Goal: Information Seeking & Learning: Find specific page/section

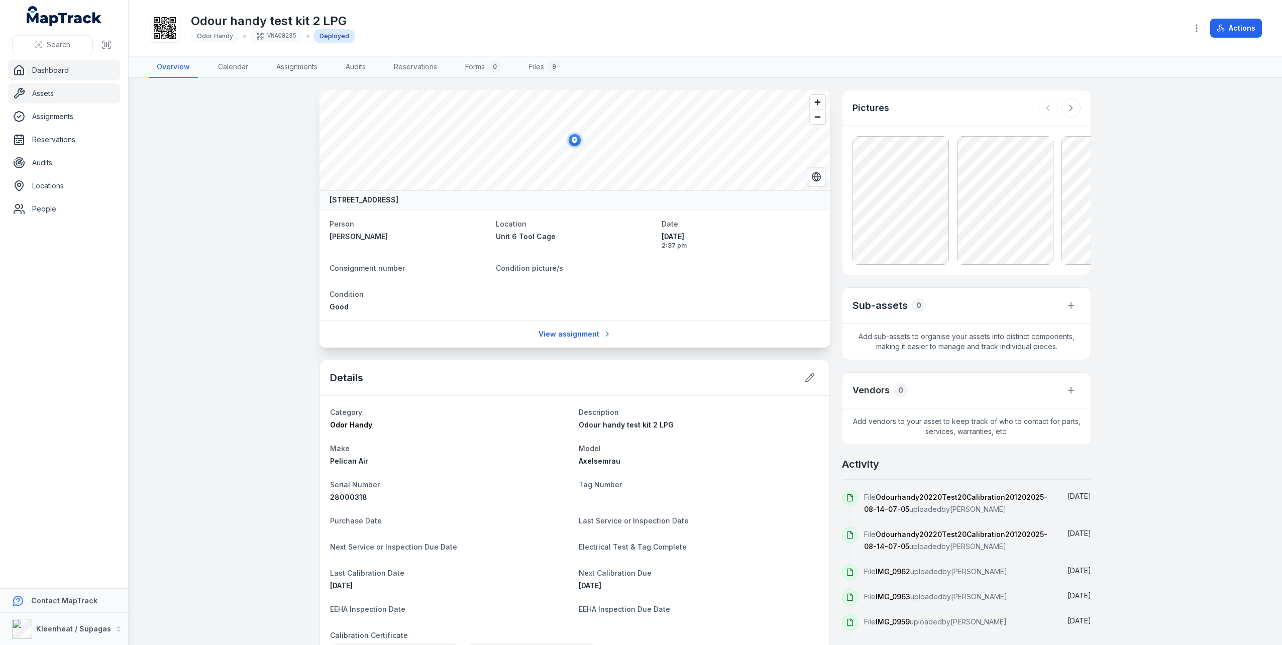
click at [49, 70] on link "Dashboard" at bounding box center [64, 70] width 112 height 20
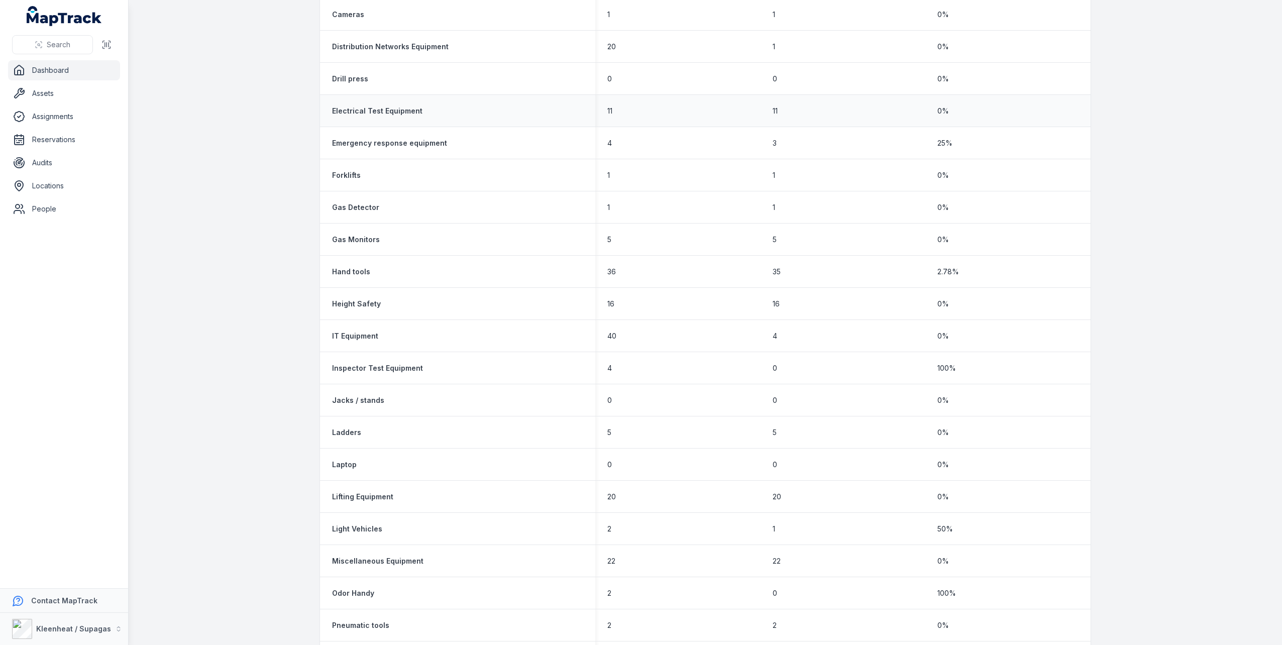
scroll to position [653, 0]
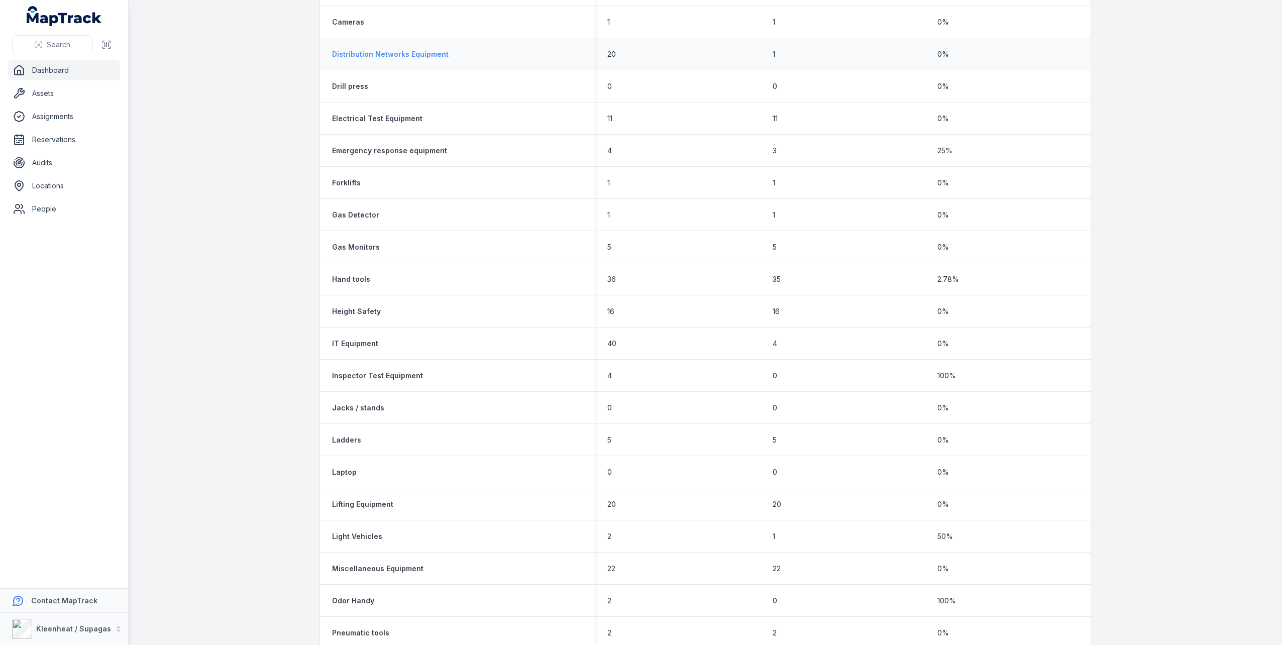
click at [390, 52] on strong "Distribution Networks Equipment" at bounding box center [390, 54] width 117 height 10
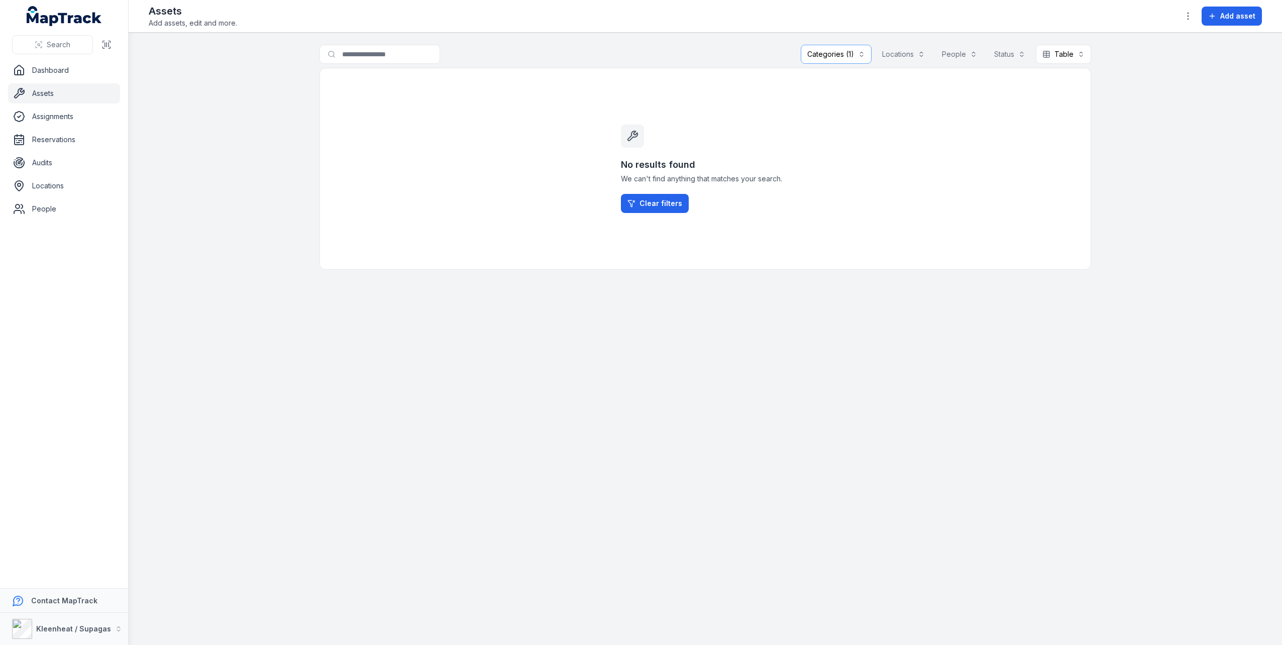
click at [861, 54] on button "Categories (1)" at bounding box center [836, 54] width 71 height 19
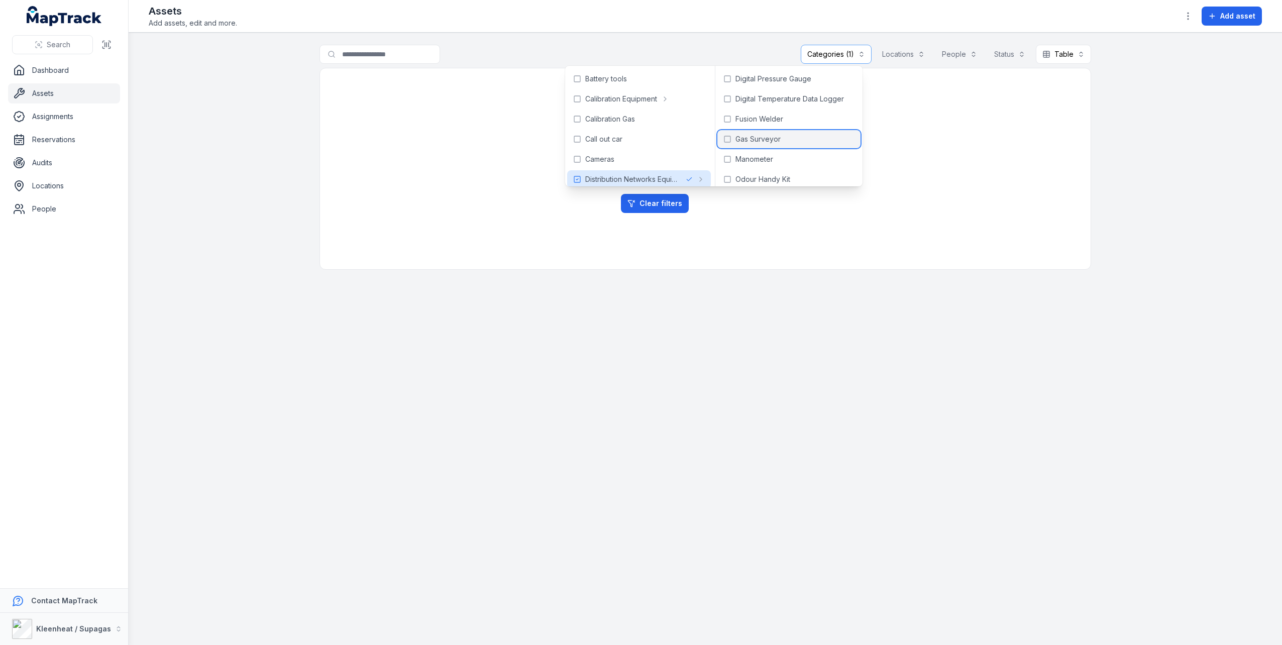
click at [770, 138] on span "Gas Surveyor" at bounding box center [757, 139] width 45 height 10
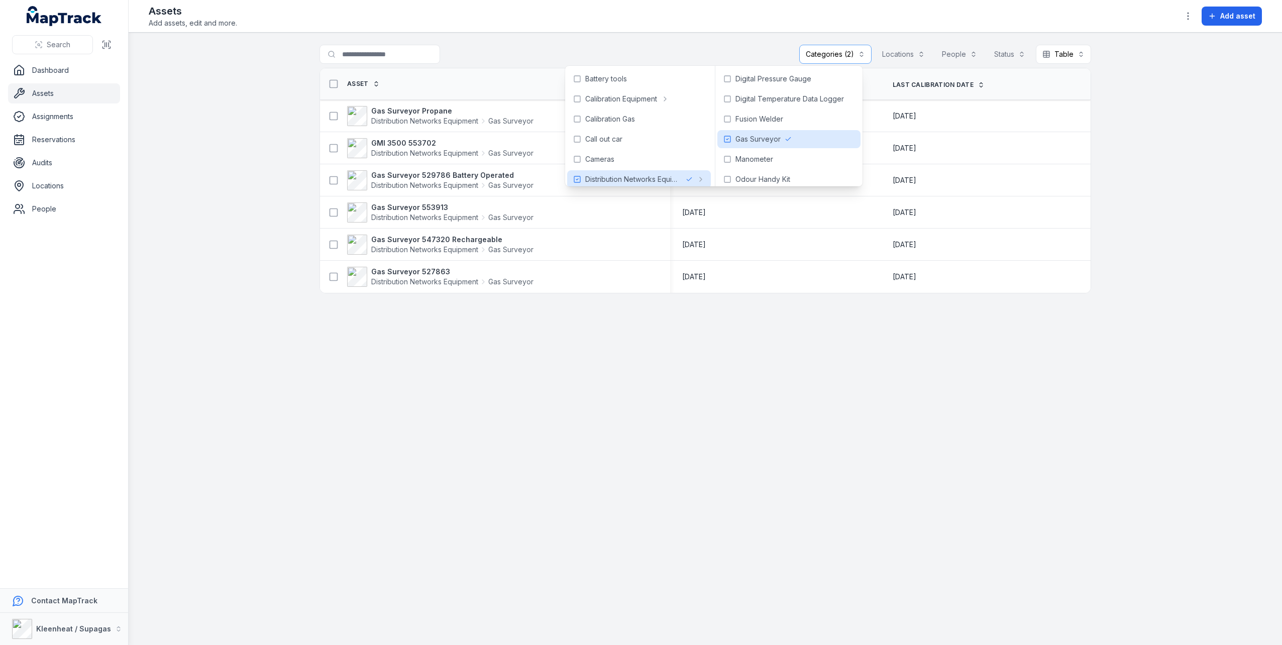
click at [1133, 479] on main "**********" at bounding box center [705, 339] width 1153 height 612
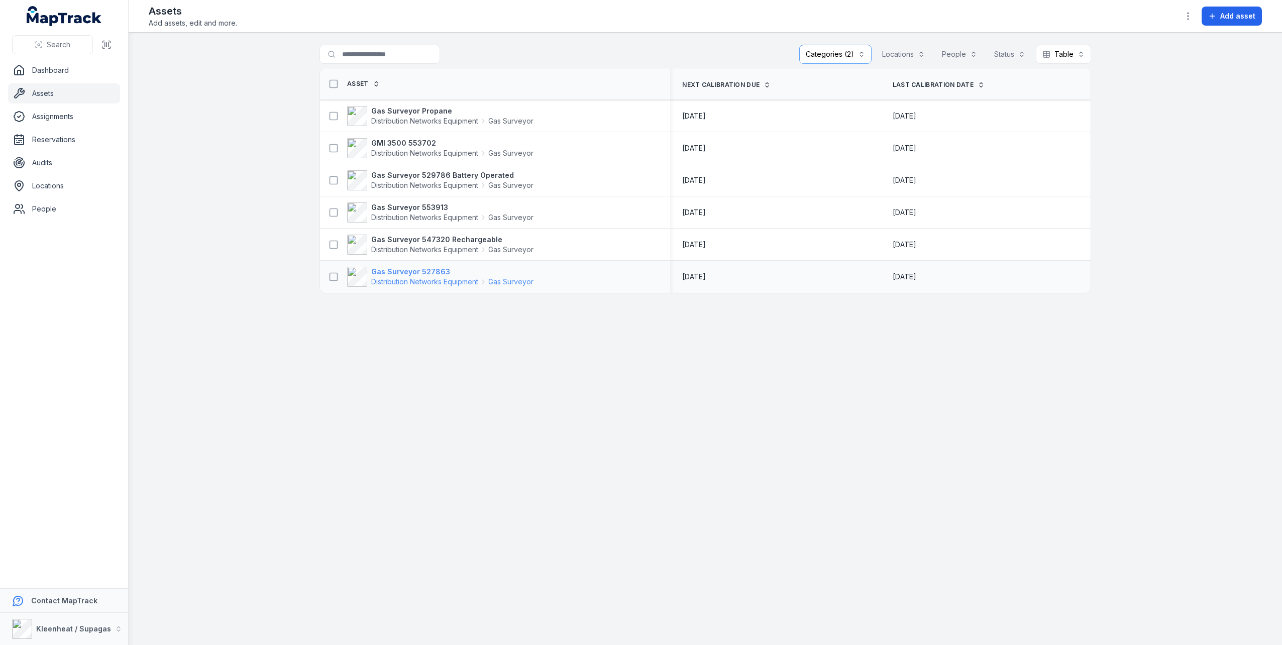
click at [424, 277] on span "Distribution Networks Equipment" at bounding box center [424, 282] width 107 height 10
click at [407, 173] on strong "Gas Surveyor 529786 Battery Operated" at bounding box center [452, 175] width 162 height 10
click at [407, 142] on strong "GMI 3500 553702" at bounding box center [452, 143] width 162 height 10
click at [399, 107] on strong "Gas Surveyor Propane" at bounding box center [452, 111] width 162 height 10
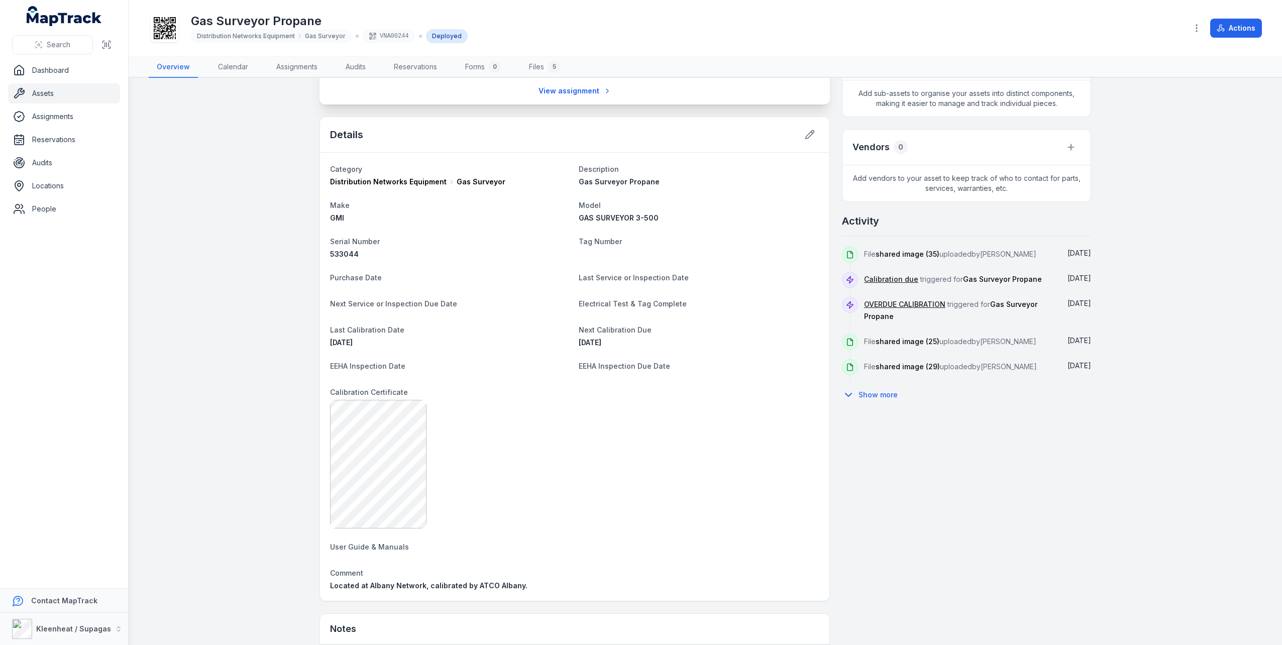
scroll to position [251, 0]
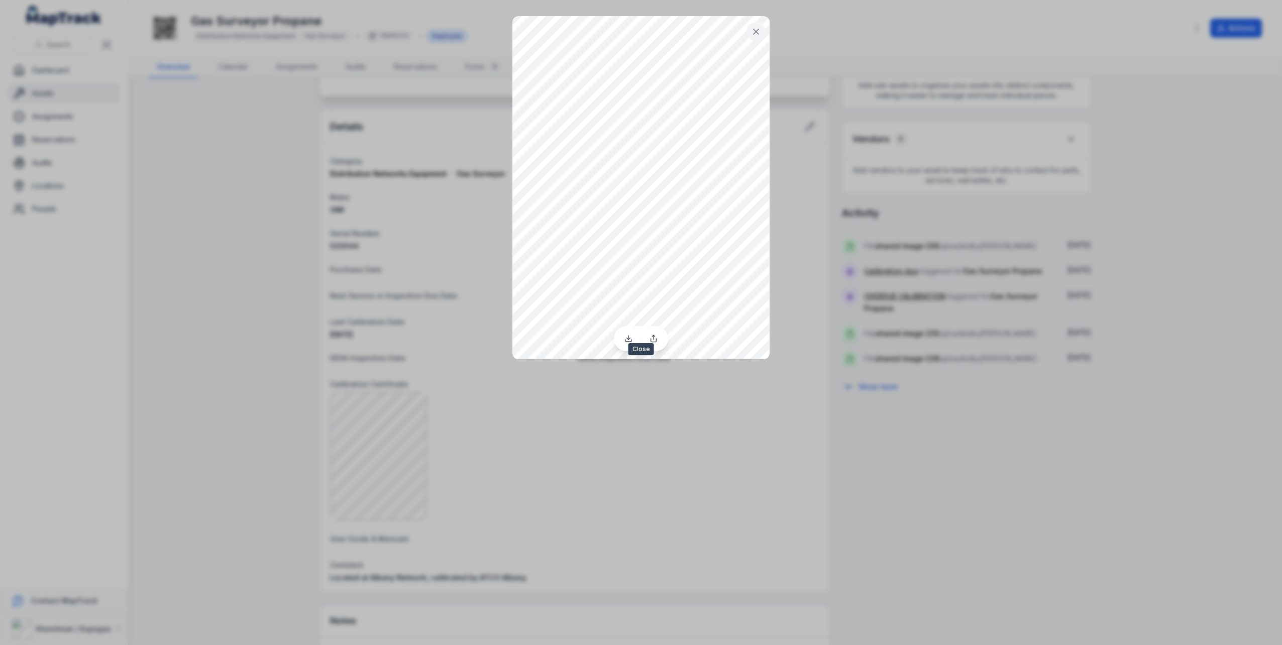
click at [752, 29] on icon at bounding box center [756, 32] width 10 height 10
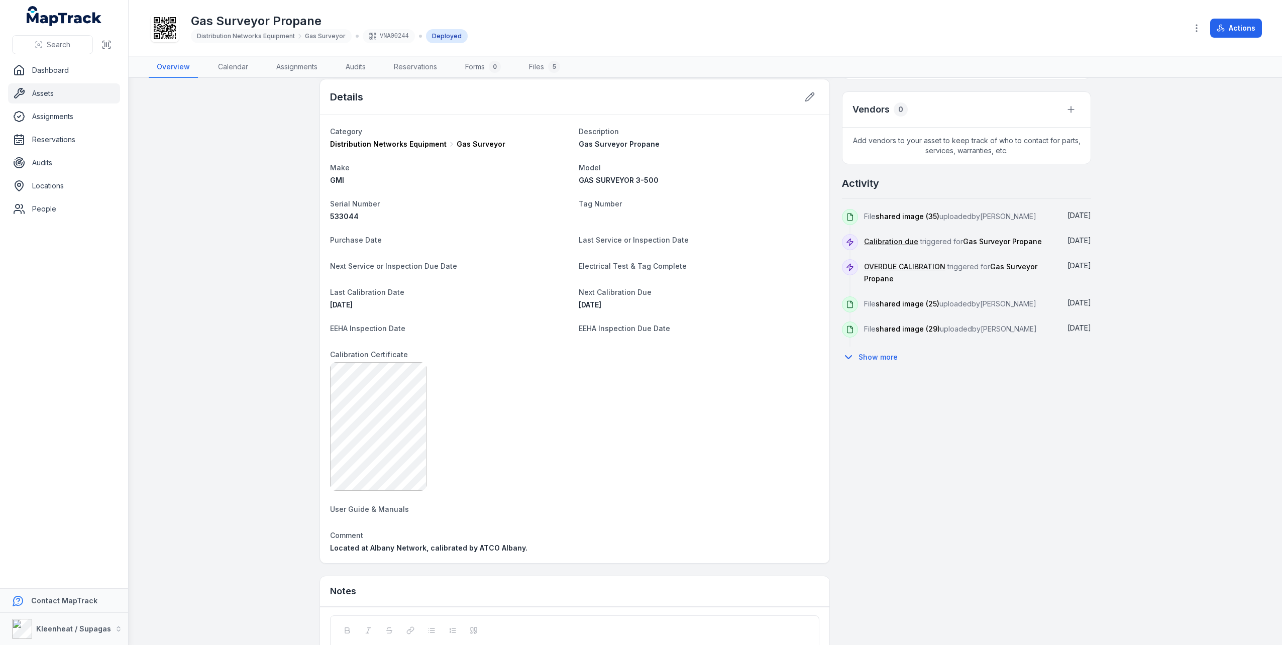
scroll to position [221, 0]
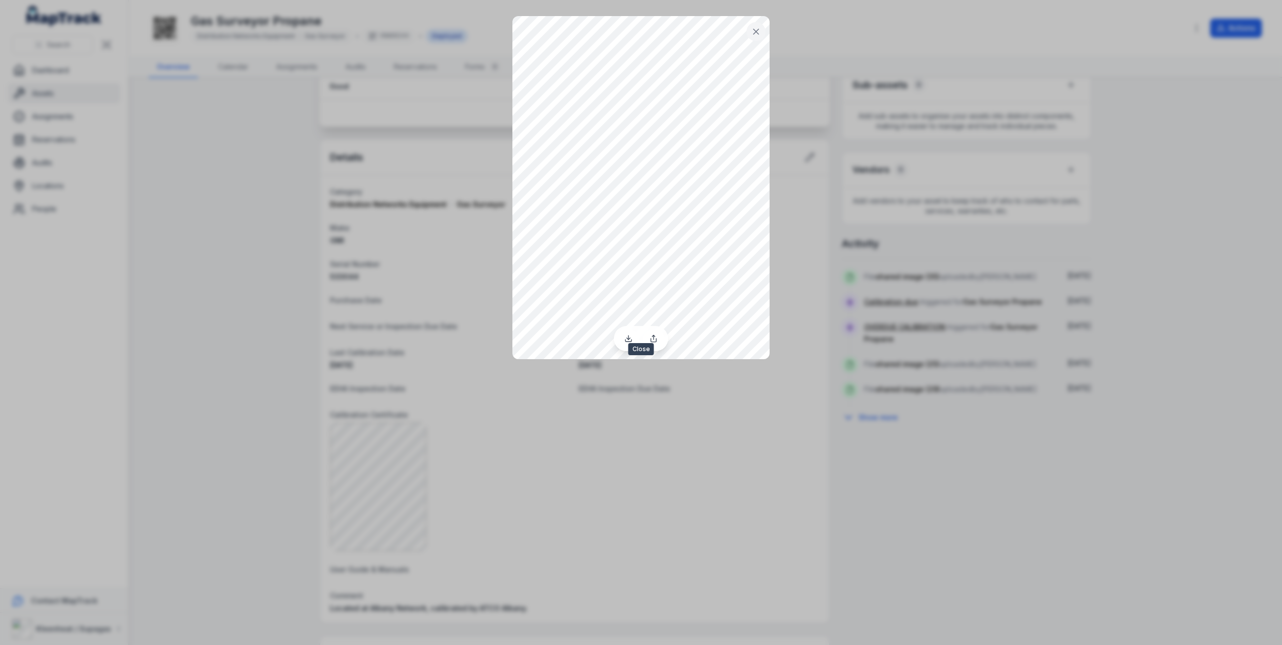
click at [758, 28] on icon at bounding box center [756, 32] width 10 height 10
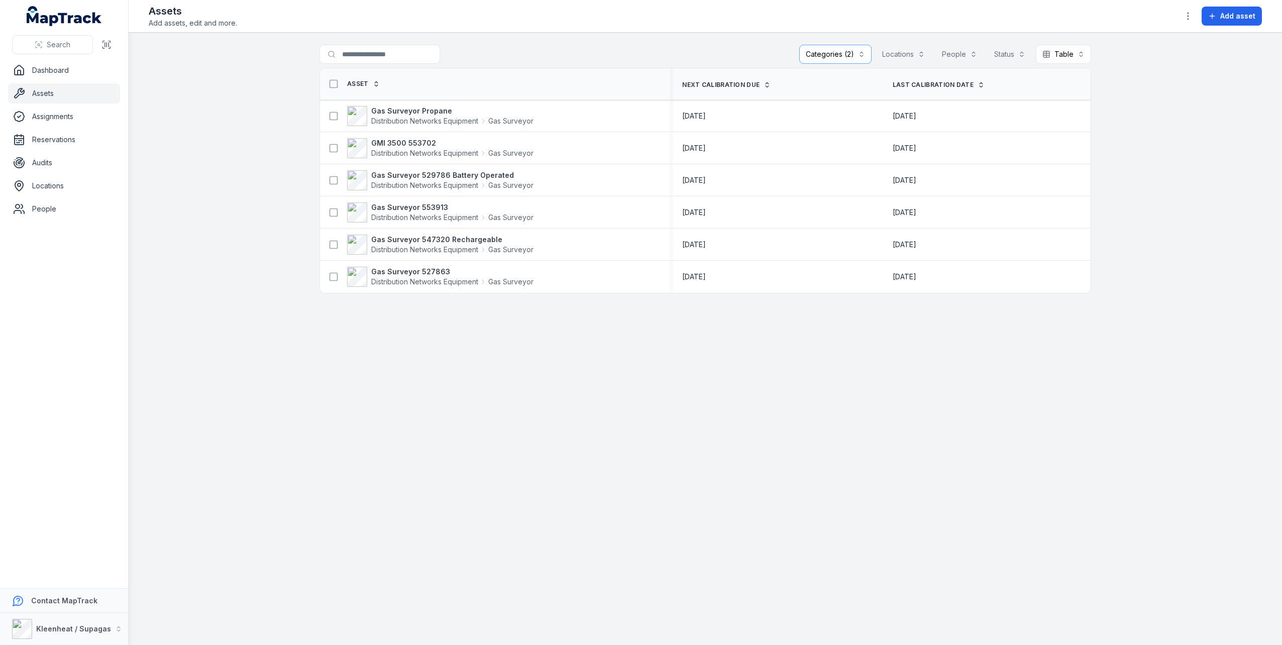
click at [863, 54] on button "Categories (2)" at bounding box center [835, 54] width 72 height 19
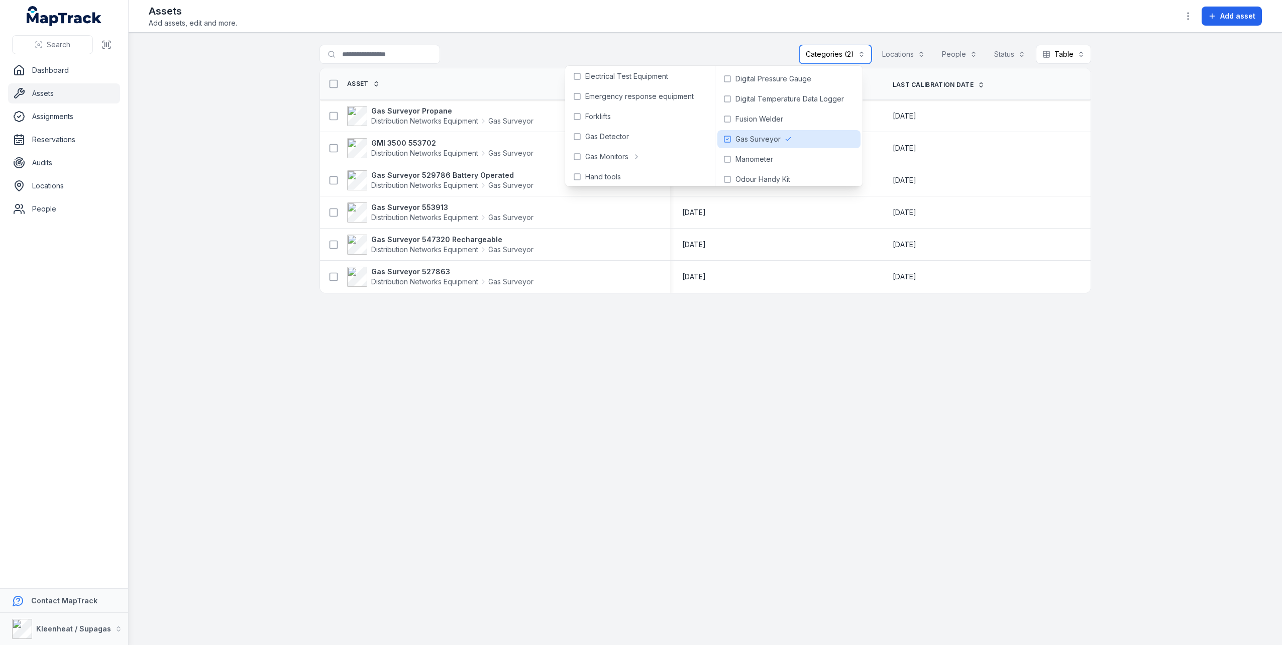
scroll to position [151, 0]
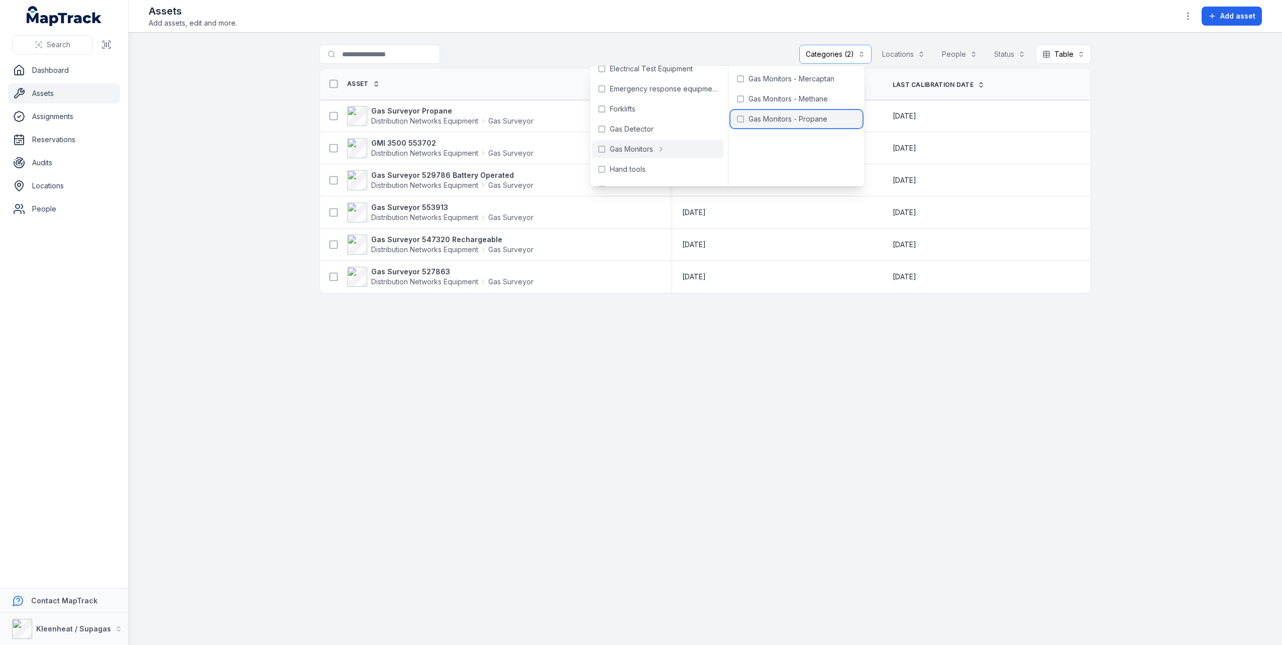
click at [787, 118] on span "Gas Monitors - Propane" at bounding box center [787, 119] width 79 height 10
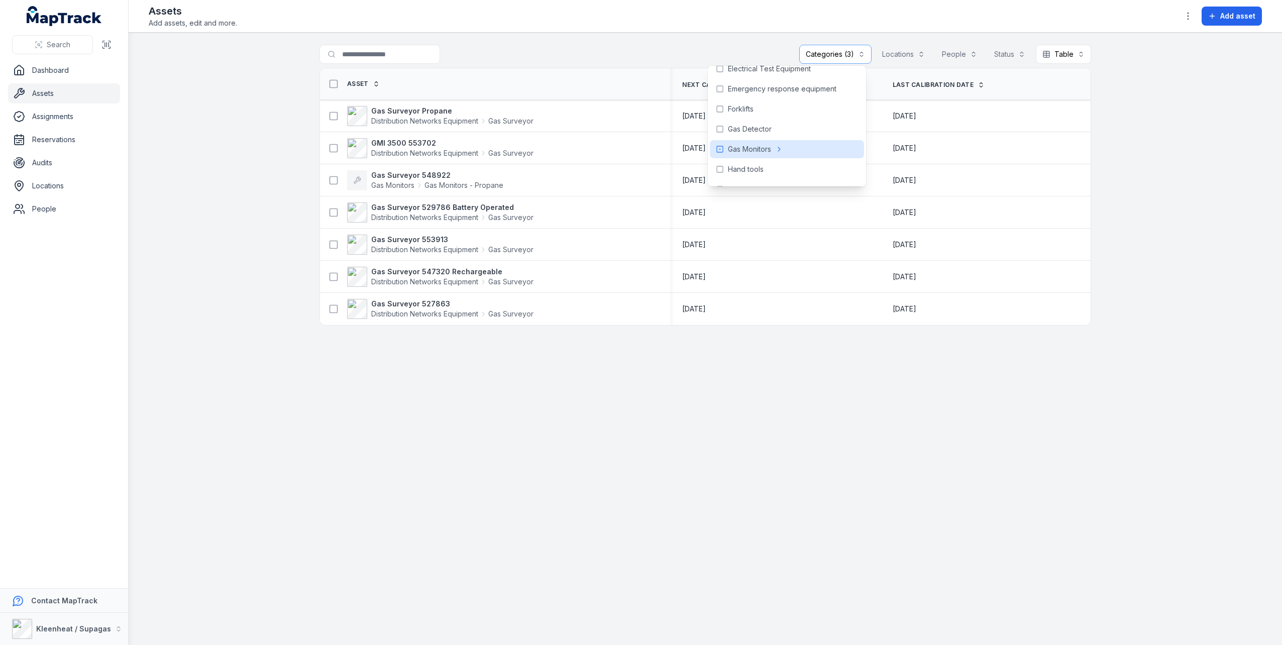
click at [601, 417] on main "**********" at bounding box center [705, 339] width 1153 height 612
click at [401, 171] on strong "Gas Surveyor 548922" at bounding box center [437, 175] width 132 height 10
